Goal: Task Accomplishment & Management: Use online tool/utility

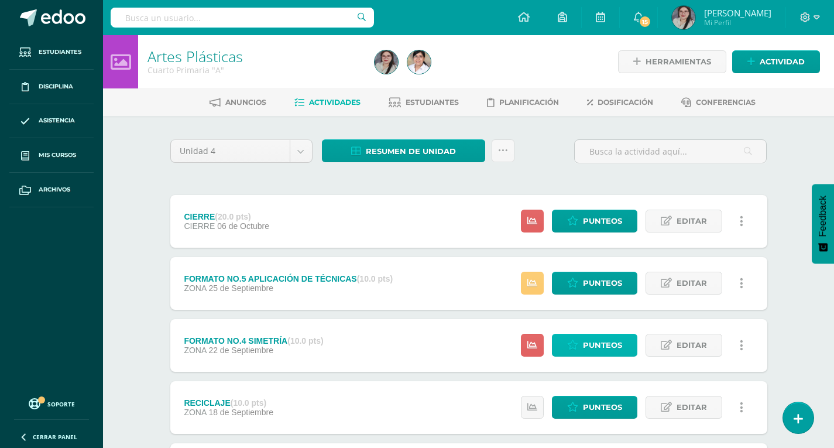
click at [625, 349] on link "Punteos" at bounding box center [594, 345] width 85 height 23
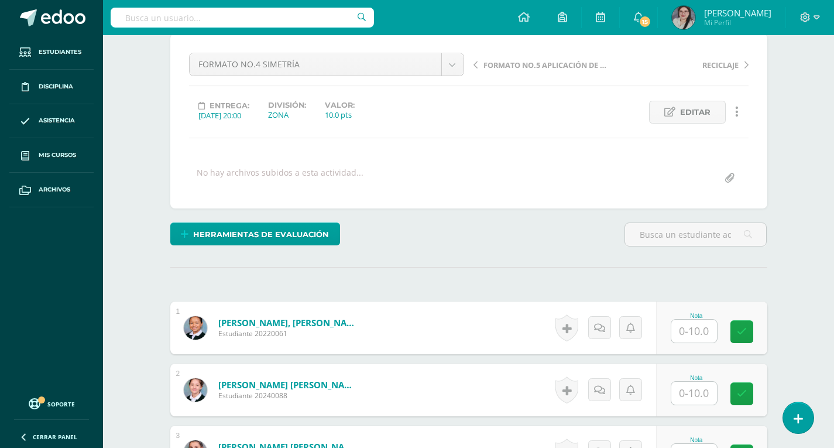
scroll to position [118, 0]
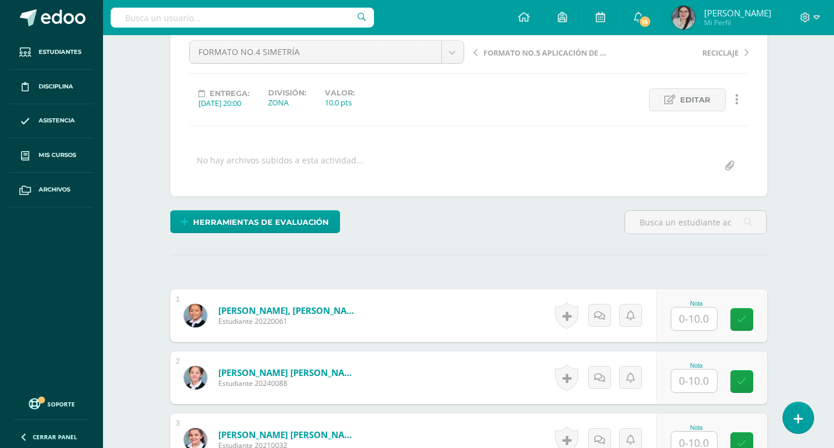
click at [707, 323] on input "text" at bounding box center [694, 318] width 46 height 23
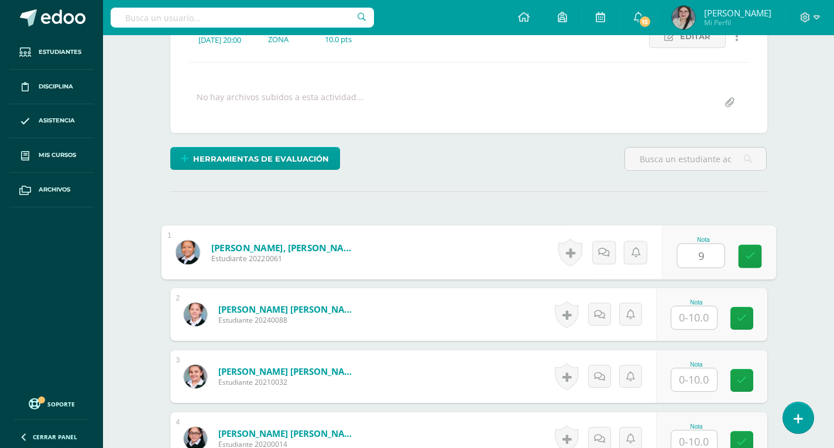
scroll to position [235, 0]
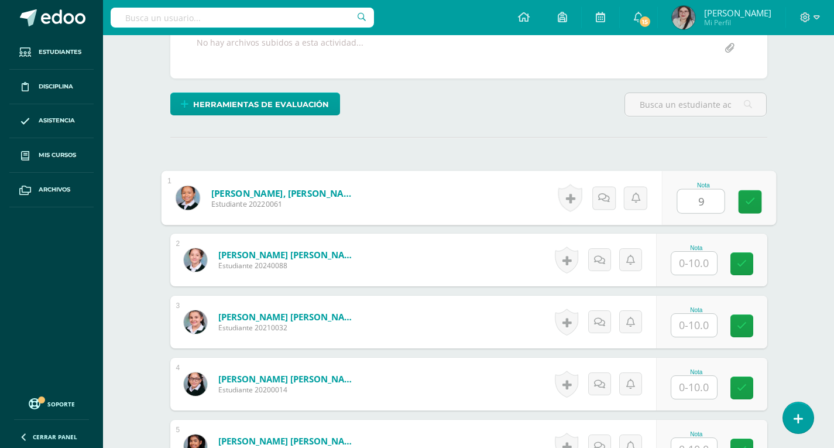
type input "9"
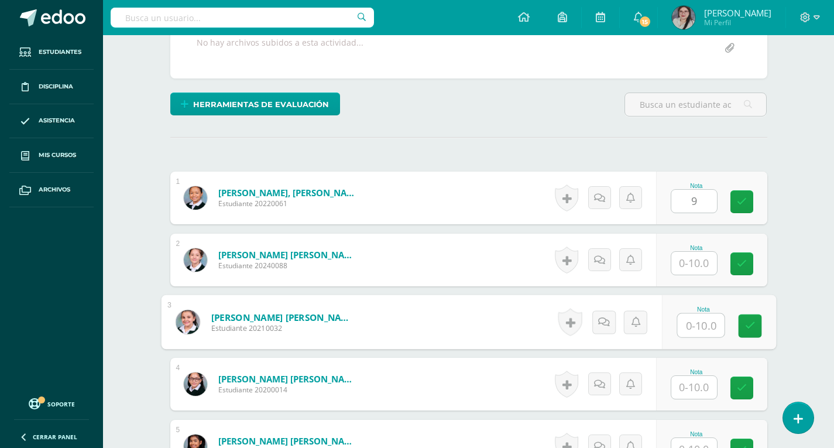
click at [695, 321] on input "text" at bounding box center [700, 325] width 47 height 23
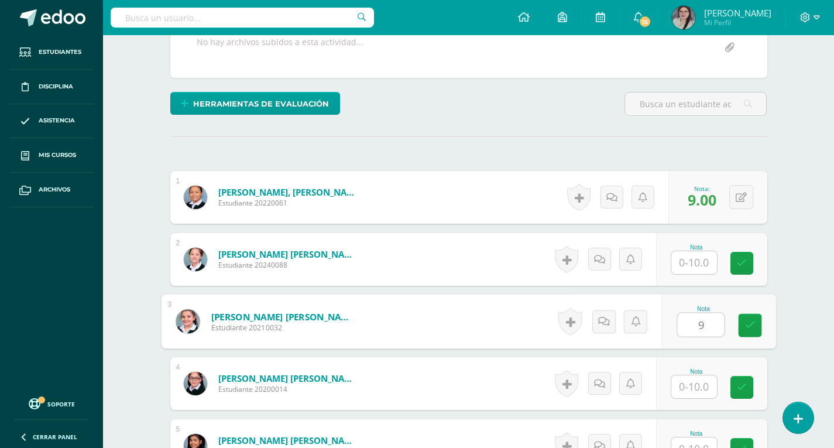
type input "9"
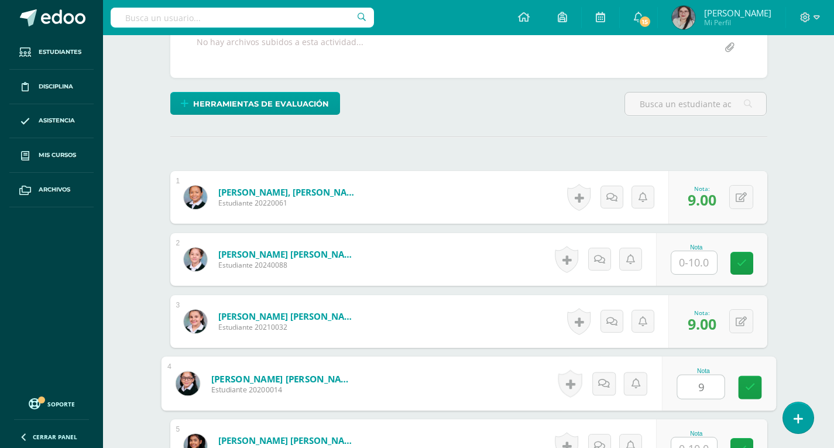
type input "9"
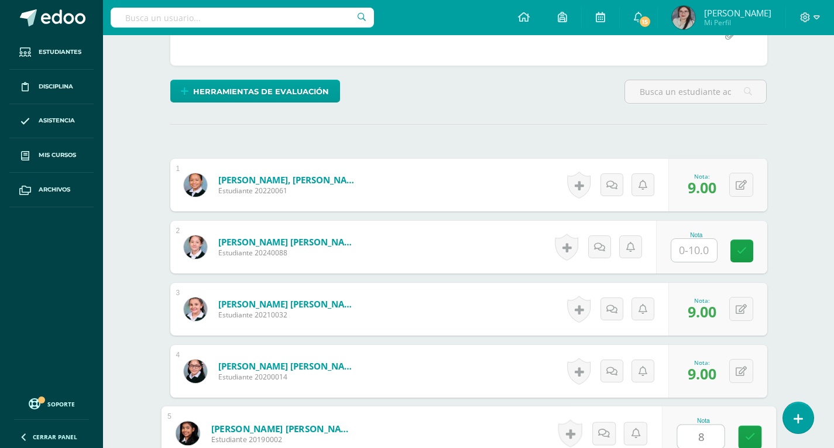
type input "8"
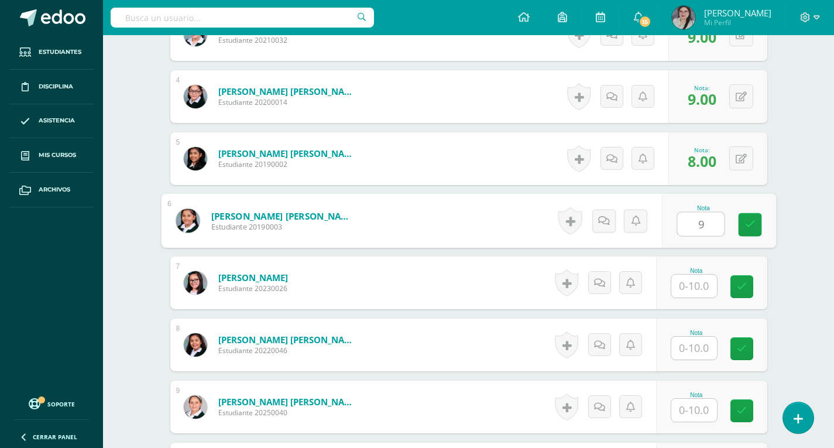
type input "9"
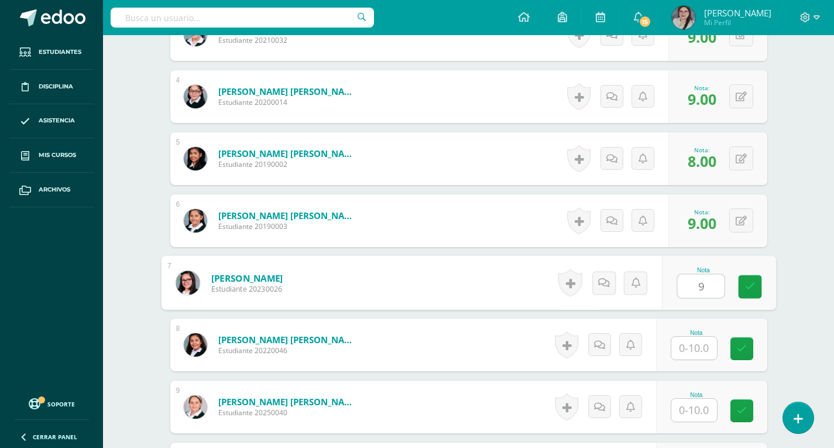
type input "9"
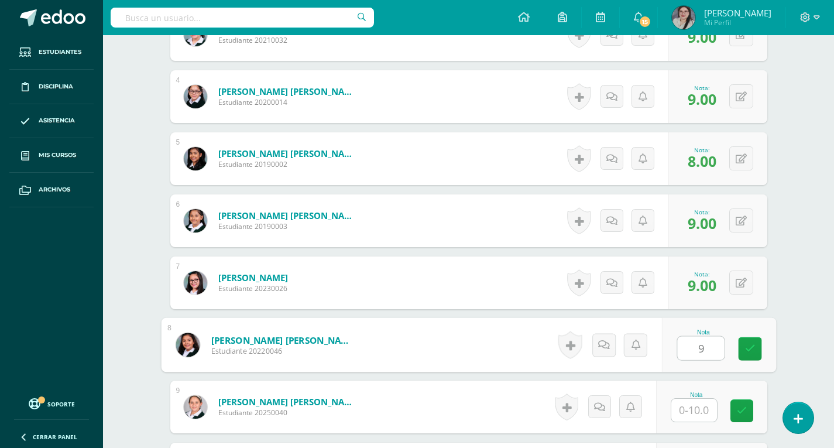
type input "9"
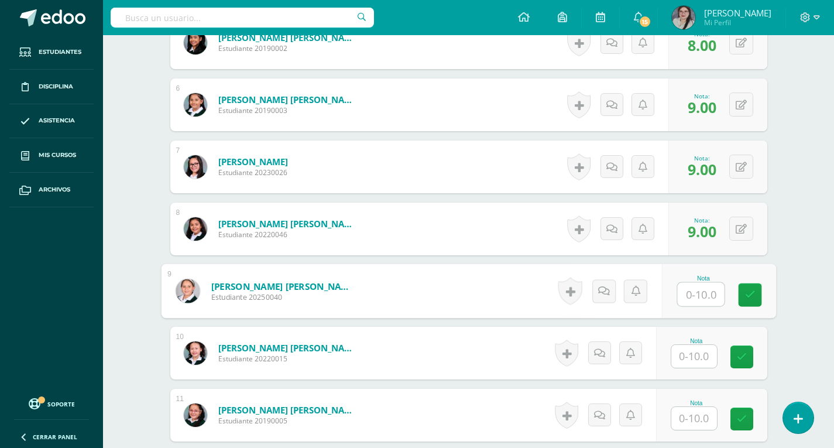
scroll to position [640, 0]
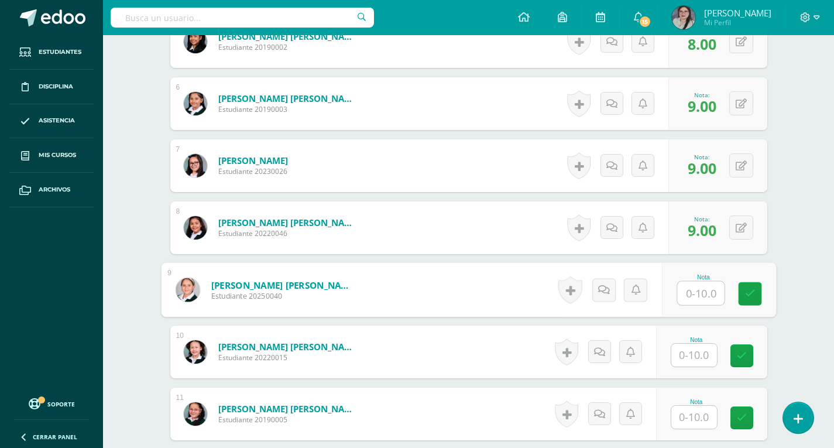
click at [687, 354] on input "text" at bounding box center [694, 355] width 46 height 23
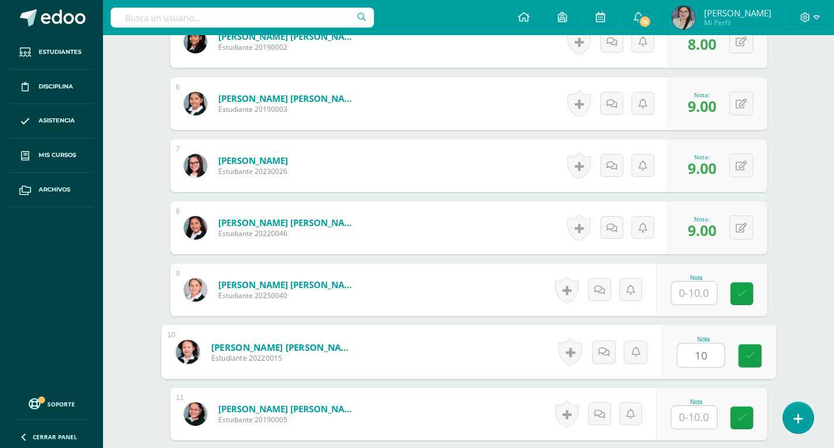
type input "10"
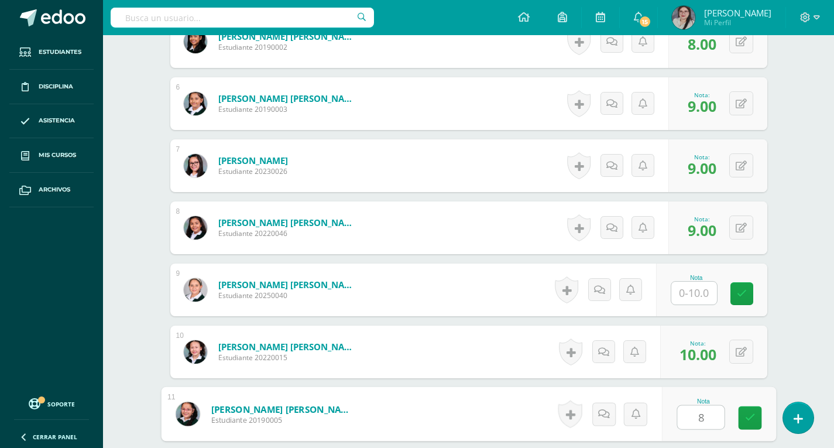
type input "8"
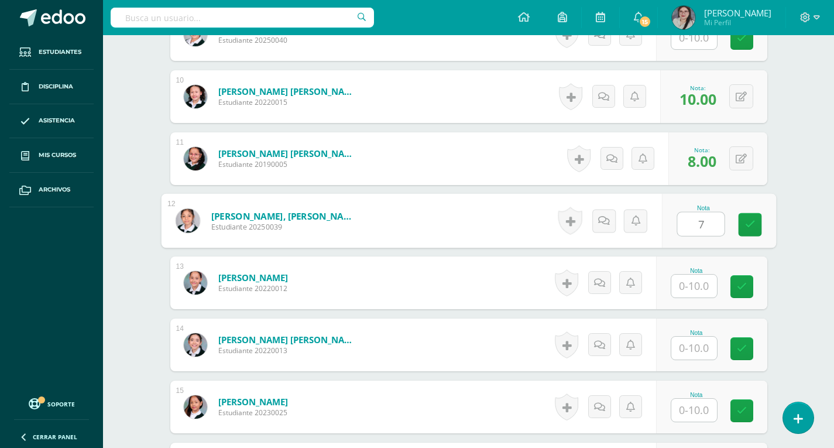
type input "7"
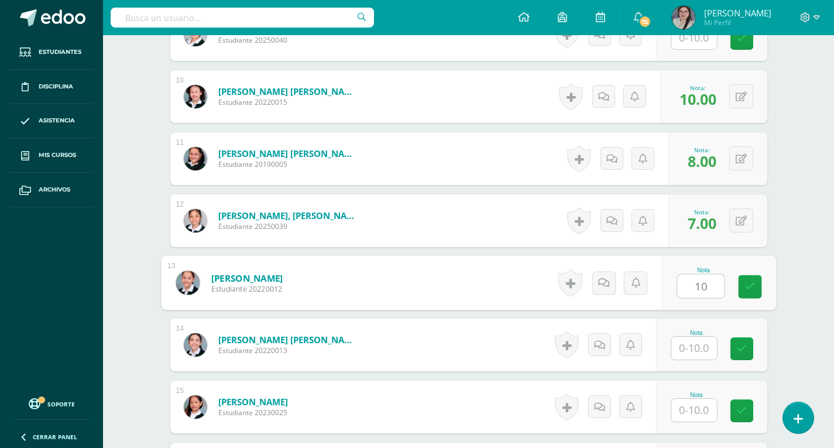
type input "10"
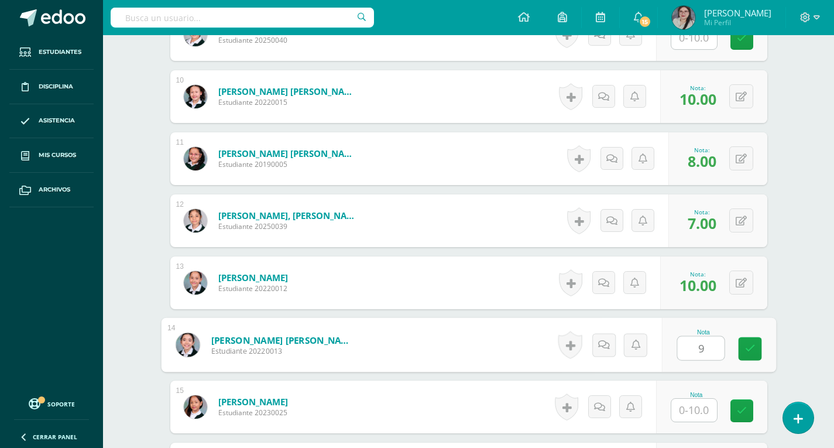
type input "9"
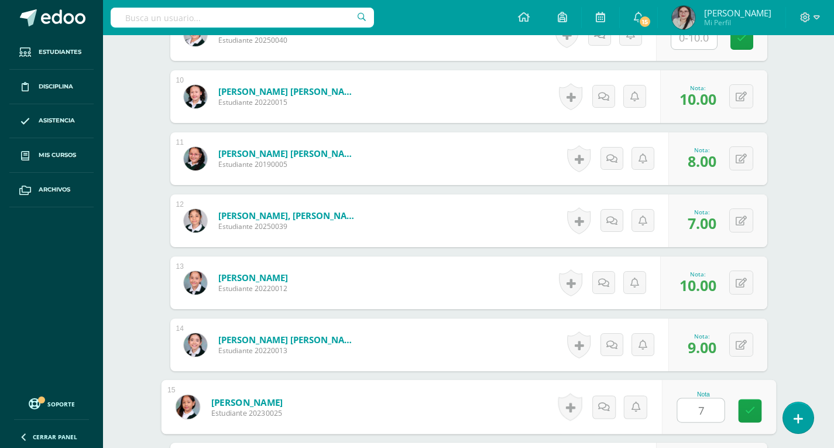
type input "7"
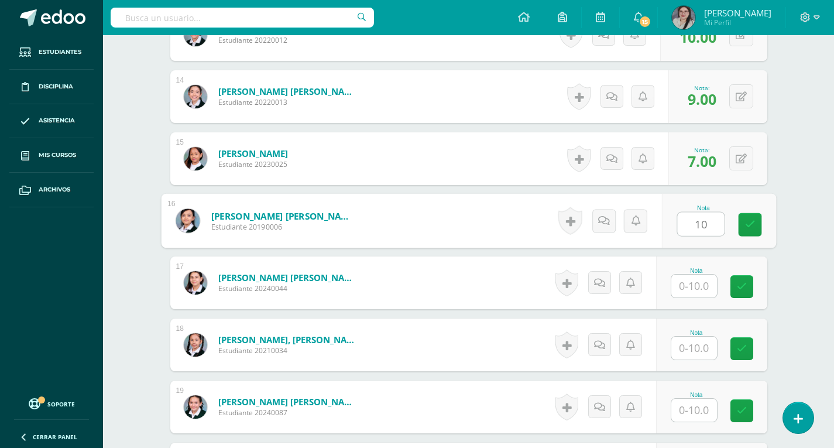
type input "10"
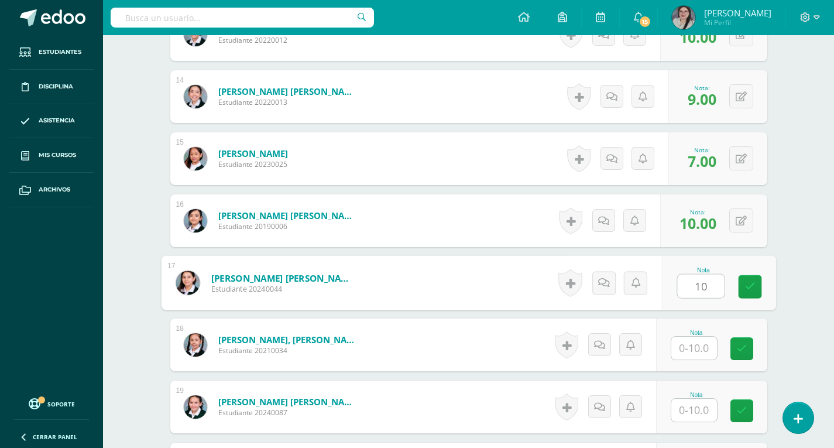
type input "10"
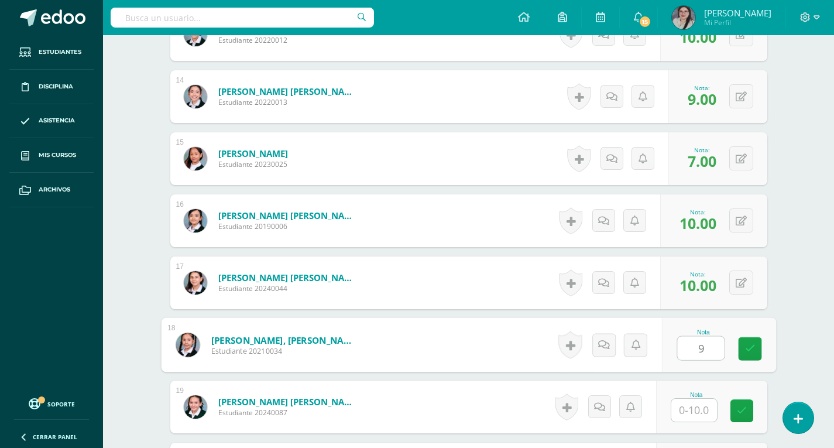
type input "9"
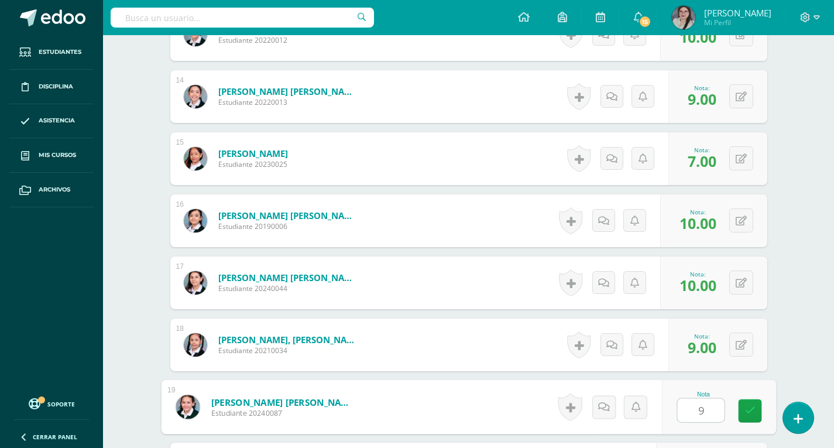
type input "9"
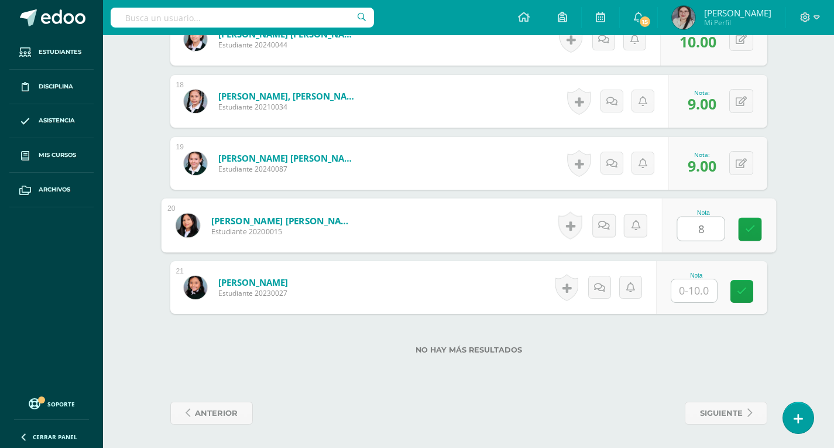
type input "8"
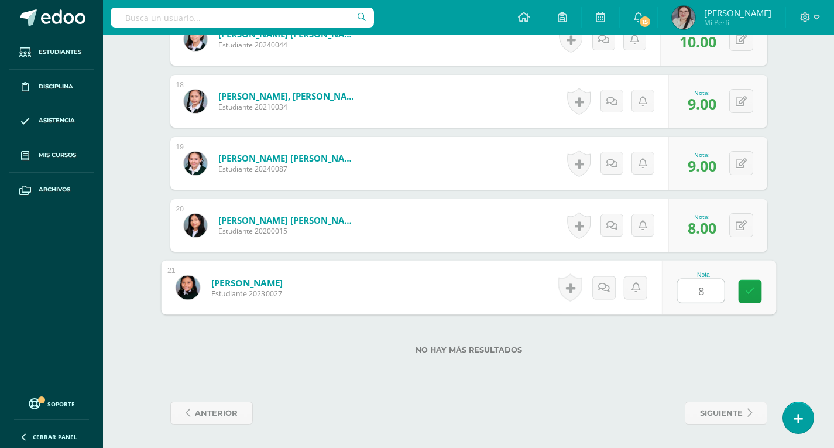
type input "8"
click at [700, 356] on div "No hay más resultados" at bounding box center [468, 341] width 597 height 54
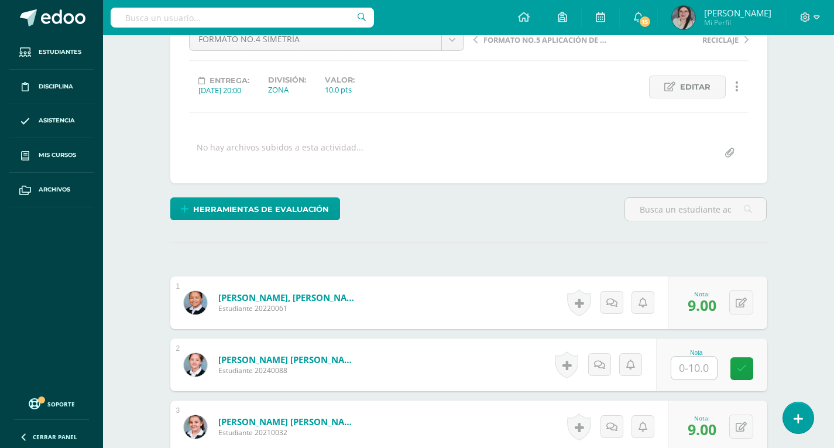
scroll to position [0, 0]
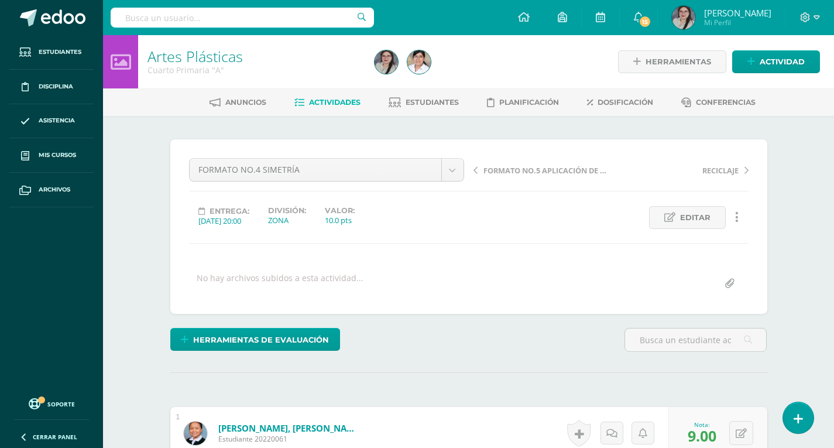
click at [324, 101] on span "Actividades" at bounding box center [335, 102] width 52 height 9
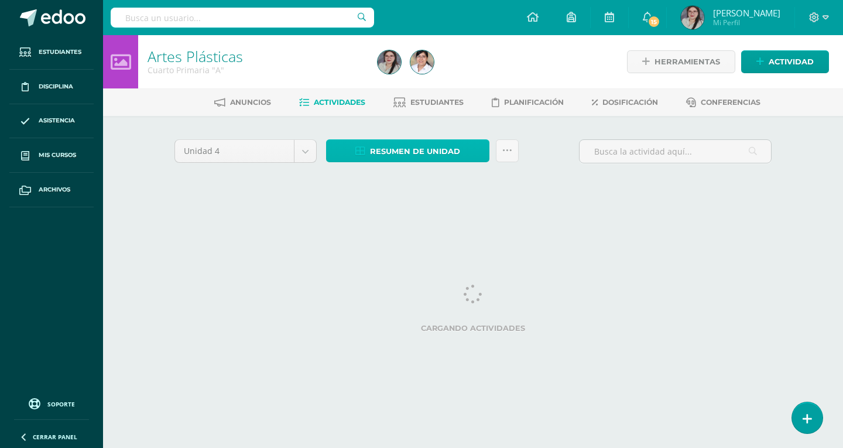
click at [424, 149] on span "Resumen de unidad" at bounding box center [415, 151] width 90 height 22
click at [438, 150] on span "Resumen de unidad" at bounding box center [415, 151] width 90 height 22
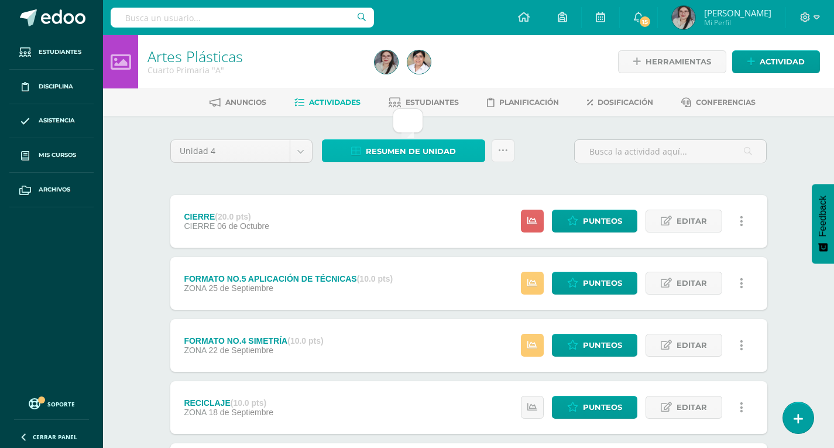
click at [425, 153] on span "Resumen de unidad" at bounding box center [411, 151] width 90 height 22
click at [534, 287] on icon at bounding box center [532, 283] width 10 height 10
click at [540, 345] on link at bounding box center [532, 345] width 23 height 23
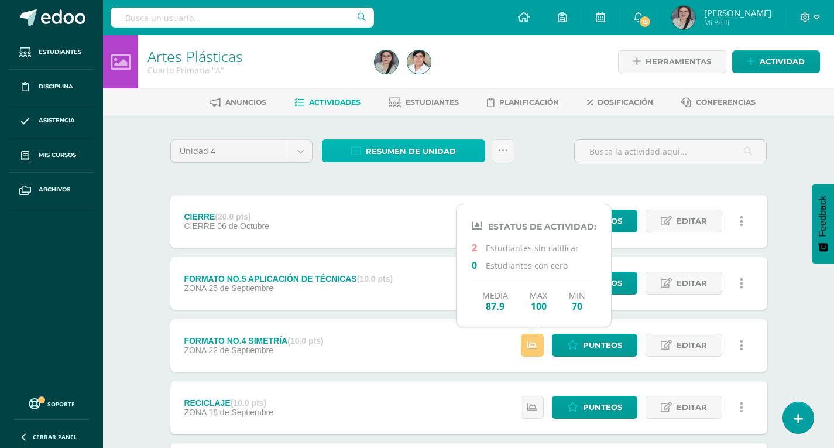
click at [376, 152] on span "Resumen de unidad" at bounding box center [411, 151] width 90 height 22
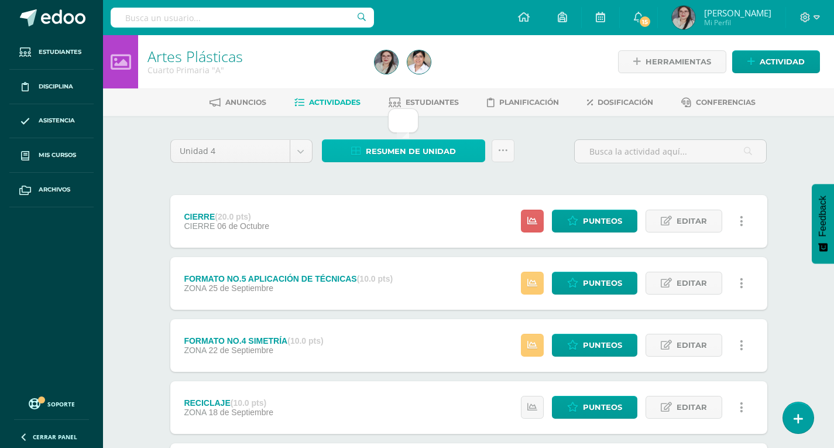
click at [430, 149] on span "Resumen de unidad" at bounding box center [411, 151] width 90 height 22
click at [338, 104] on span "Actividades" at bounding box center [335, 102] width 52 height 9
click at [437, 152] on span "Resumen de unidad" at bounding box center [411, 151] width 90 height 22
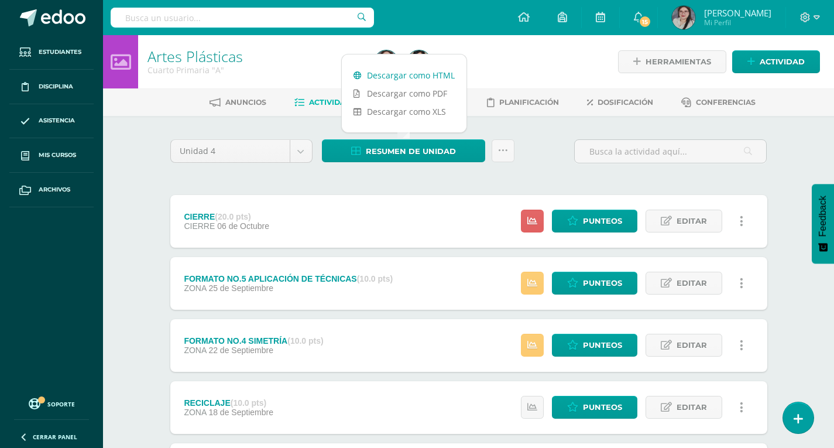
click at [438, 70] on link "Descargar como HTML" at bounding box center [404, 75] width 125 height 18
click at [420, 70] on link "Descargar como HTML" at bounding box center [404, 75] width 125 height 18
